Goal: Transaction & Acquisition: Register for event/course

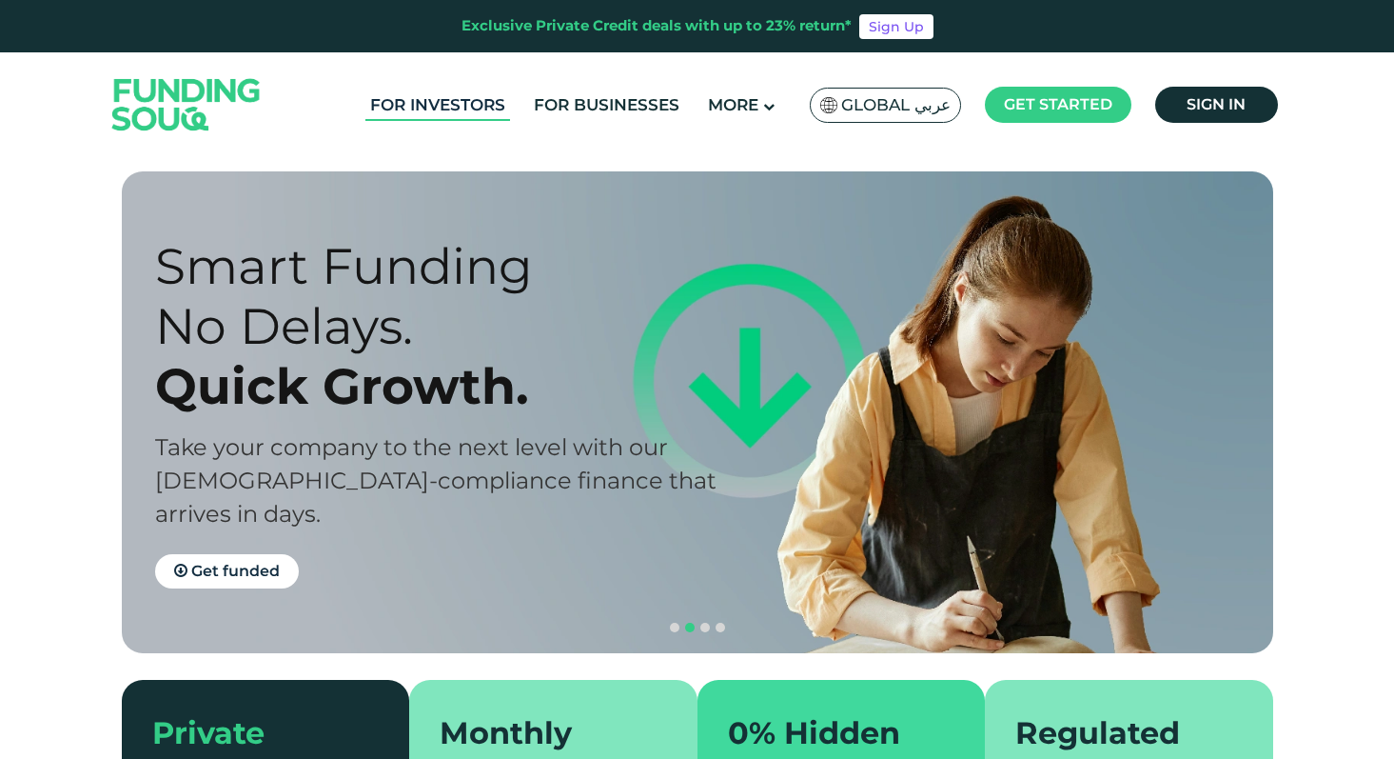
click at [492, 98] on link "For Investors" at bounding box center [437, 104] width 145 height 31
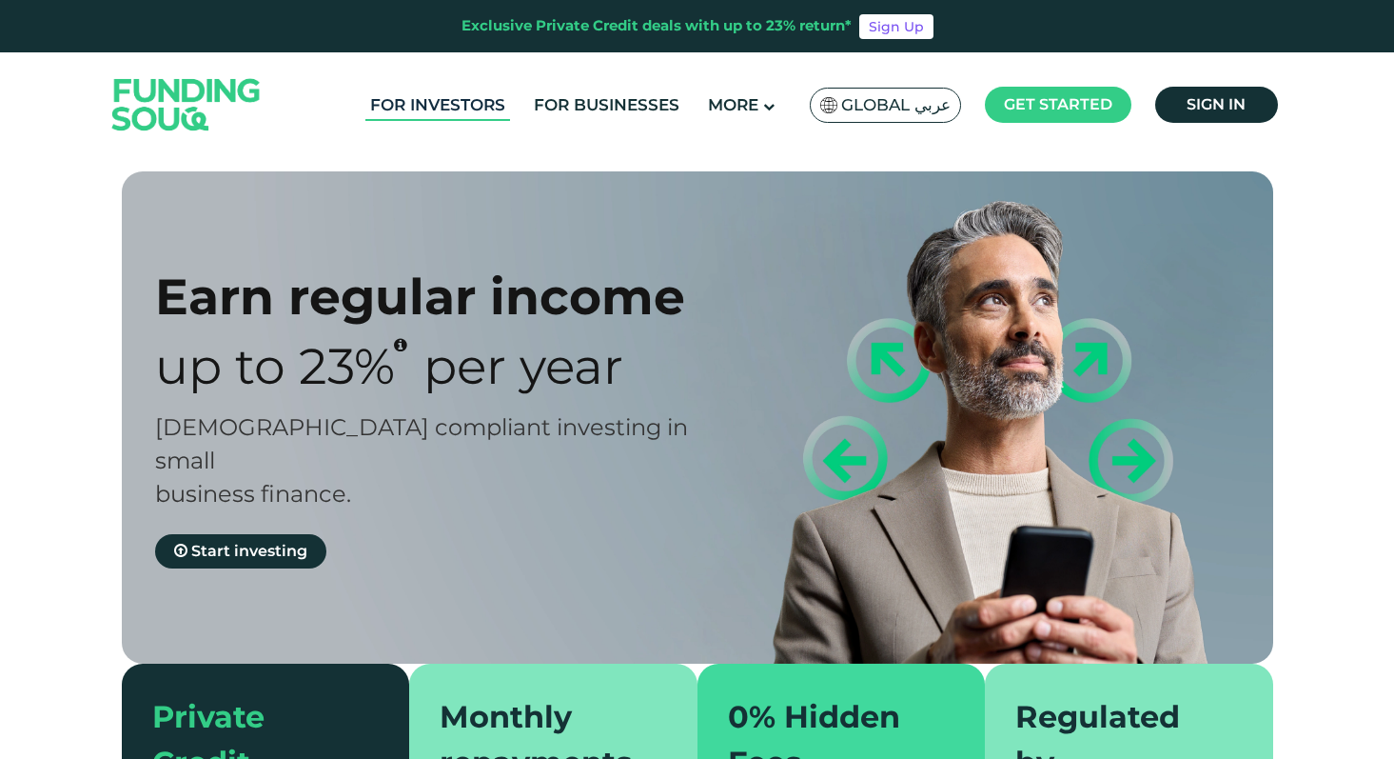
click at [487, 101] on link "For Investors" at bounding box center [437, 104] width 145 height 31
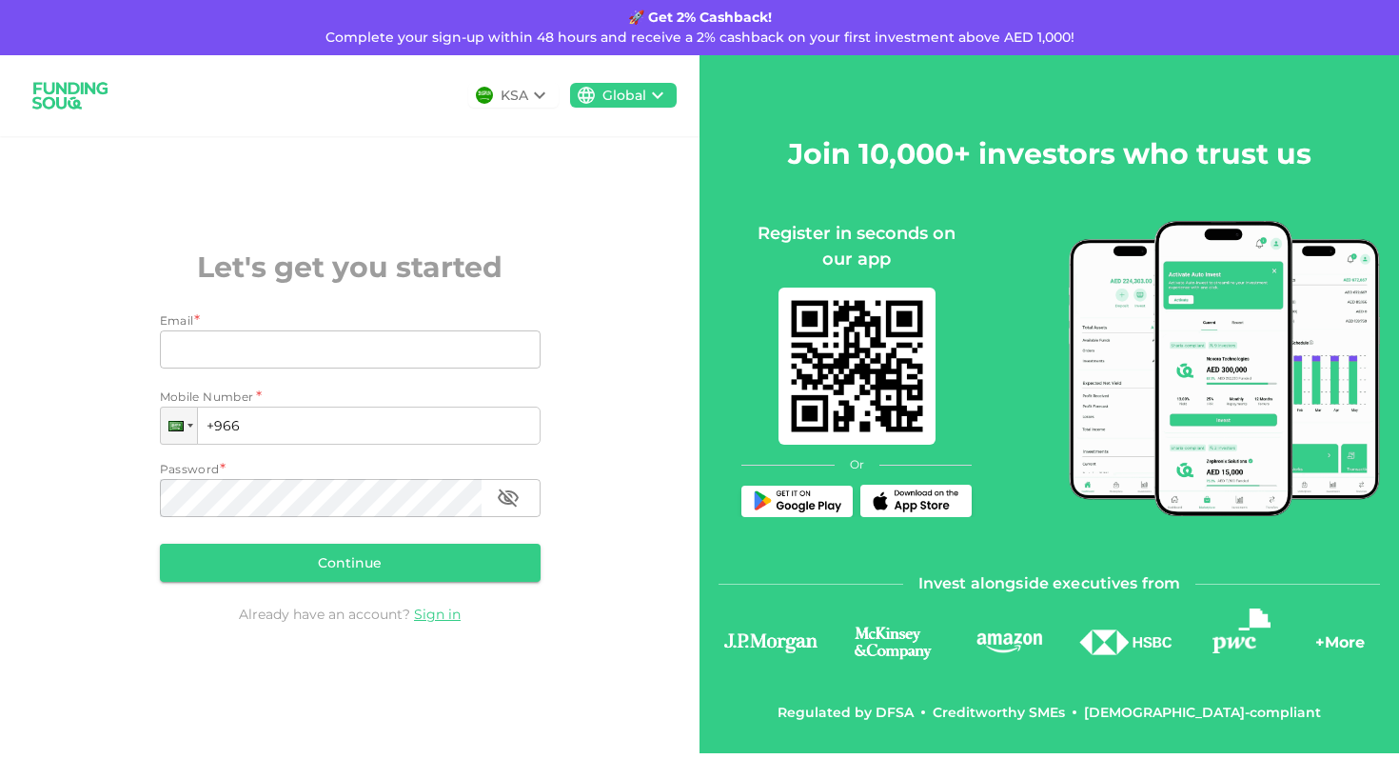
click at [537, 97] on icon at bounding box center [539, 95] width 23 height 23
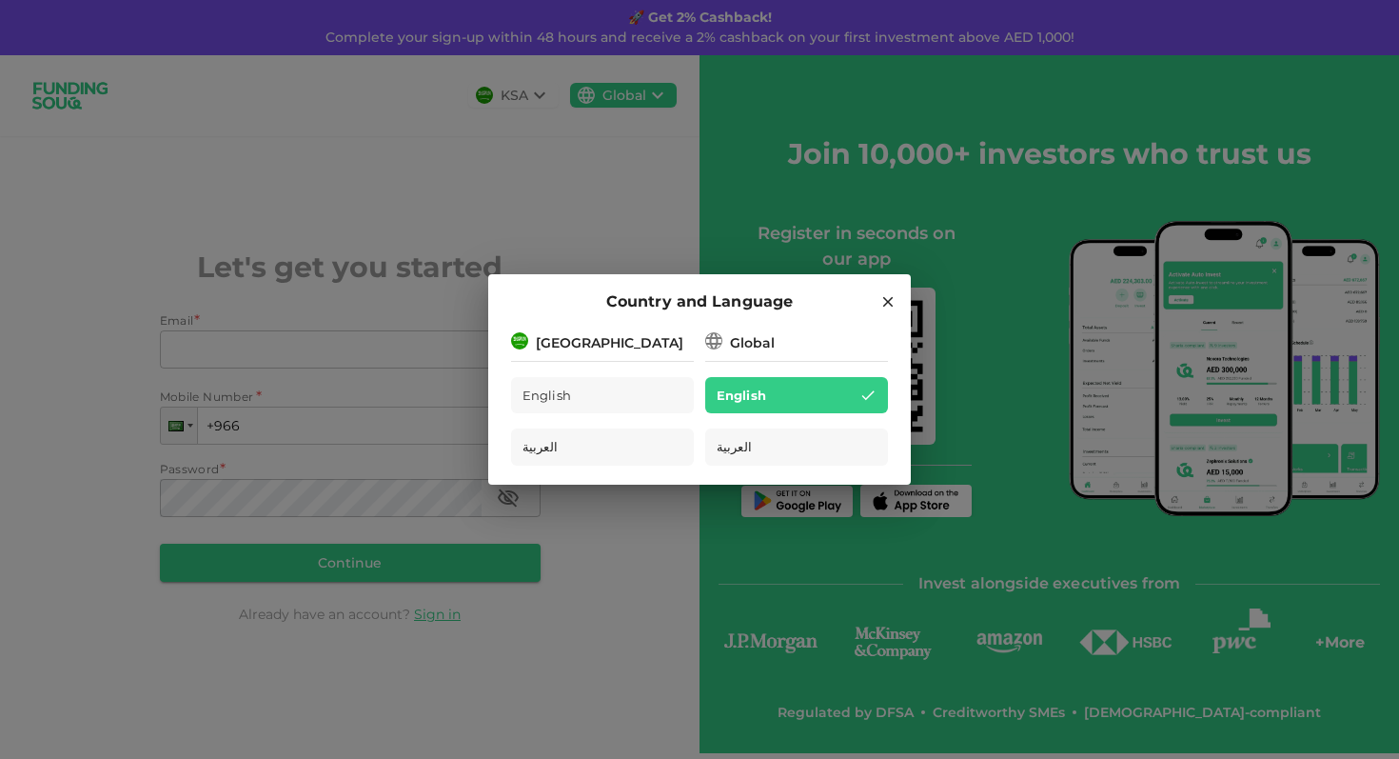
click at [563, 337] on div "[GEOGRAPHIC_DATA]" at bounding box center [610, 343] width 148 height 20
click at [424, 341] on div "Country and Language [GEOGRAPHIC_DATA] English العربية Global English العربية" at bounding box center [699, 379] width 1399 height 759
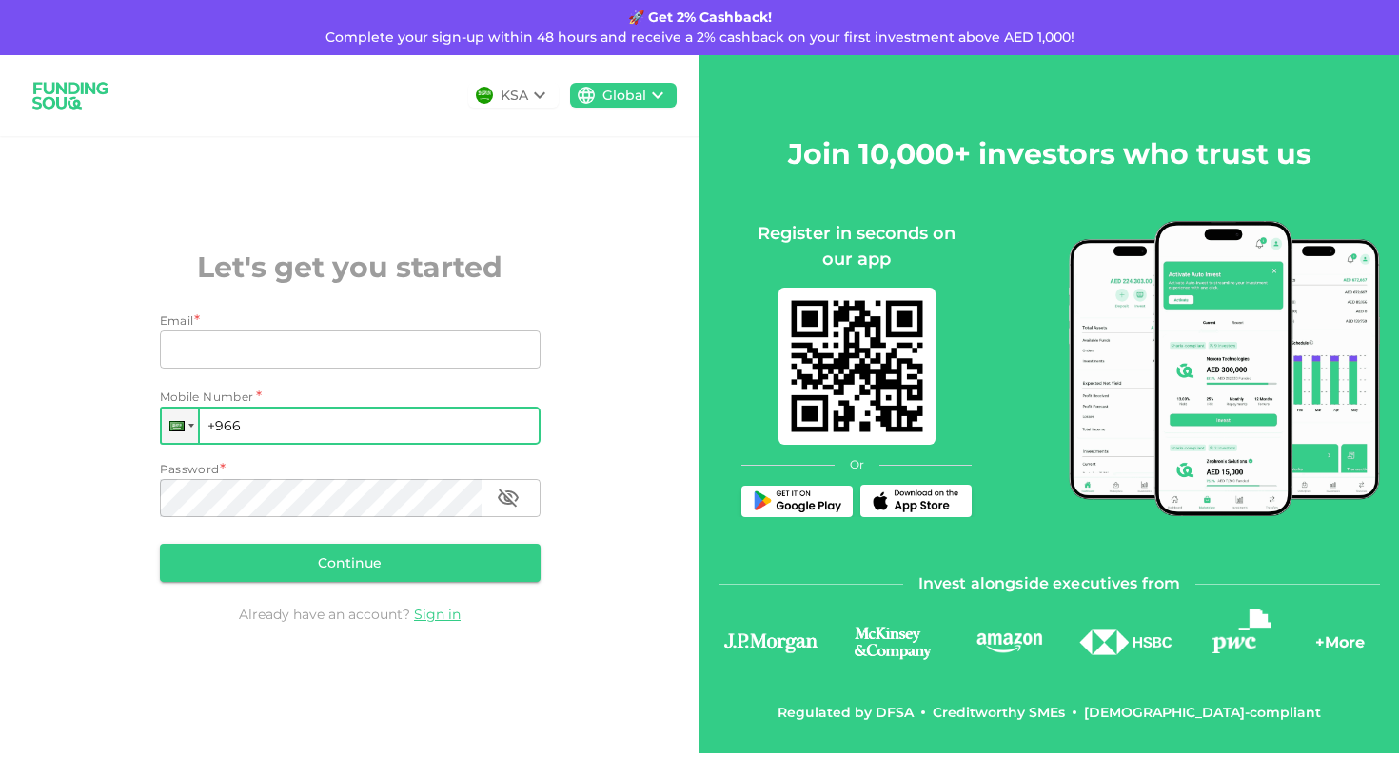
click at [206, 427] on input "+966" at bounding box center [350, 425] width 381 height 38
click at [186, 427] on div at bounding box center [180, 425] width 36 height 34
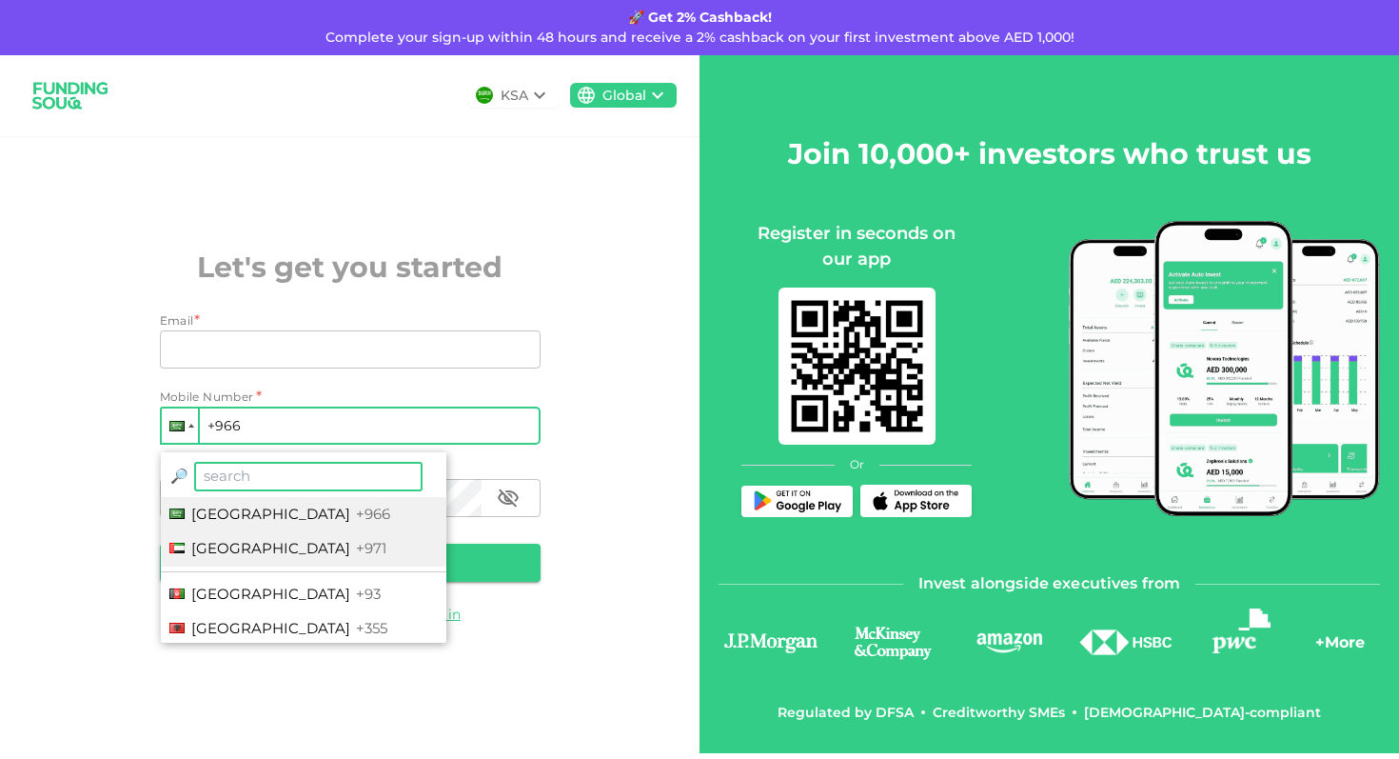
click at [290, 544] on span "[GEOGRAPHIC_DATA]" at bounding box center [270, 548] width 159 height 18
type input "+971"
